Goal: Find specific page/section: Find specific page/section

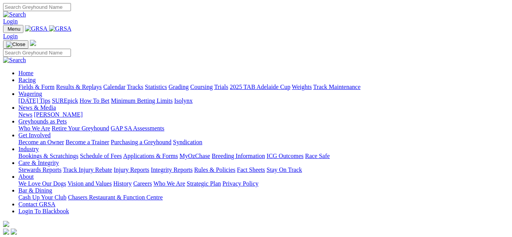
click at [27, 84] on link "Fields & Form" at bounding box center [36, 87] width 36 height 7
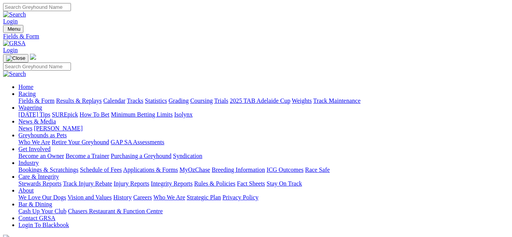
scroll to position [18, 0]
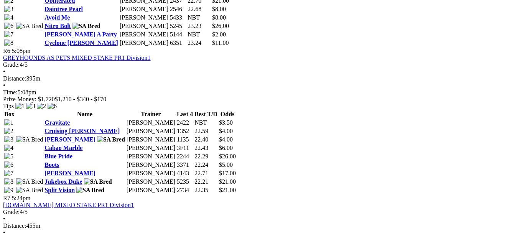
scroll to position [958, 0]
